Goal: Find specific page/section: Find specific page/section

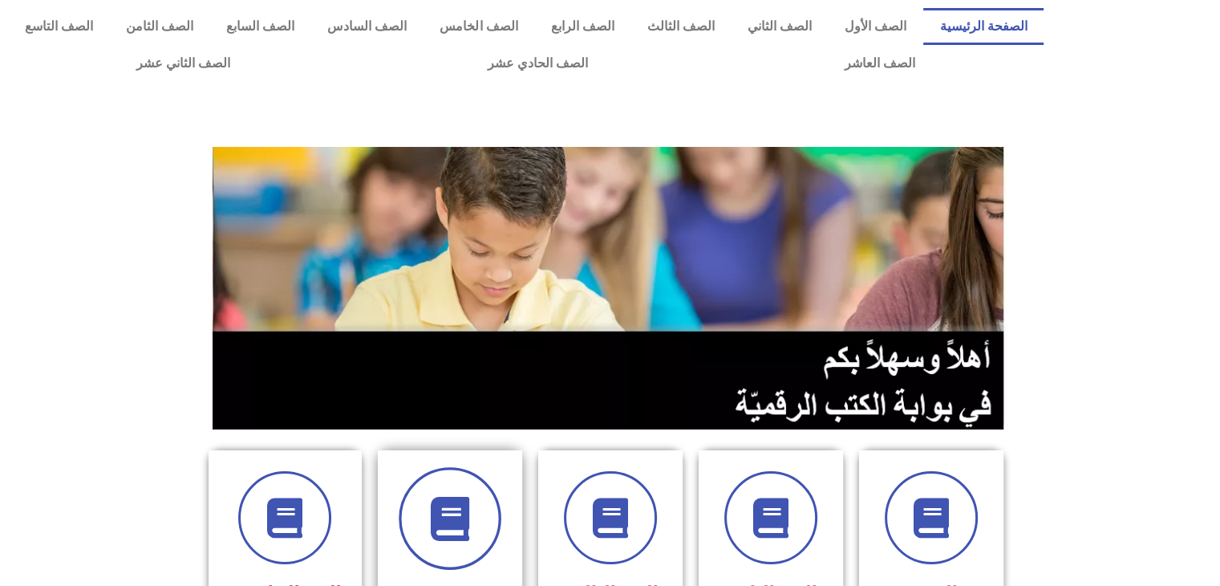
click at [459, 524] on icon at bounding box center [450, 518] width 44 height 44
